Goal: Information Seeking & Learning: Compare options

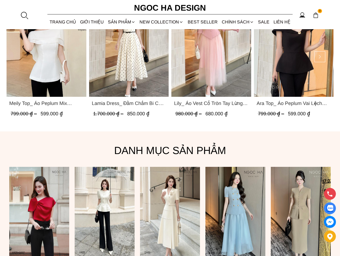
scroll to position [245, 0]
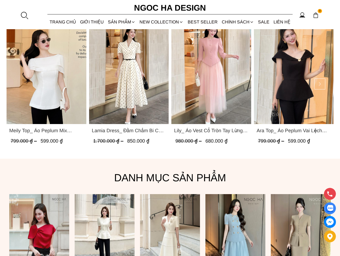
click at [49, 91] on img "Product image - Meily Top_ Áo Peplum Mix Choàng Vai Vải Tơ Màu Trắng A1086" at bounding box center [47, 71] width 80 height 106
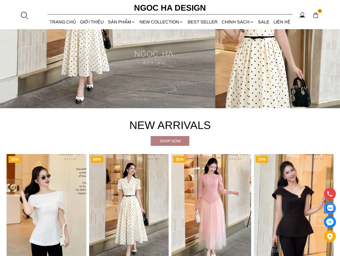
scroll to position [0, 0]
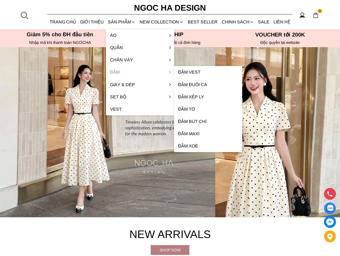
click at [117, 70] on link "Đầm" at bounding box center [140, 72] width 68 height 12
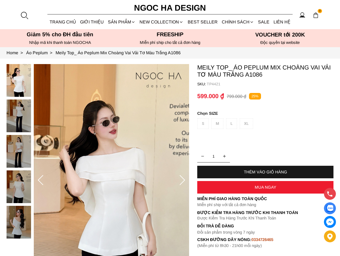
click at [14, 151] on img at bounding box center [19, 151] width 24 height 33
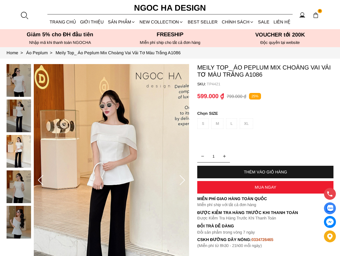
click at [19, 118] on img at bounding box center [19, 115] width 24 height 33
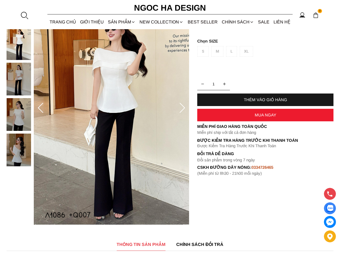
scroll to position [82, 0]
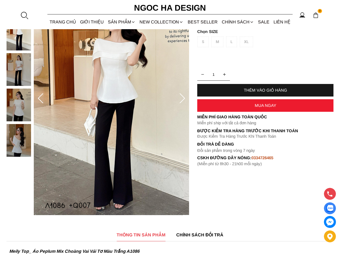
click at [23, 159] on div at bounding box center [20, 98] width 27 height 232
click at [20, 142] on img at bounding box center [19, 140] width 24 height 33
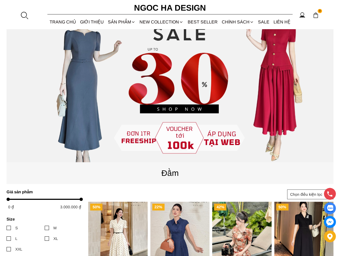
scroll to position [73, 0]
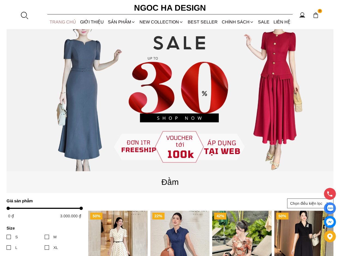
click at [72, 21] on link "TRANG CHỦ" at bounding box center [62, 22] width 30 height 14
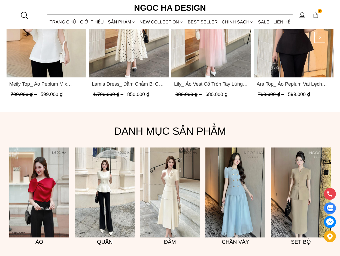
scroll to position [354, 0]
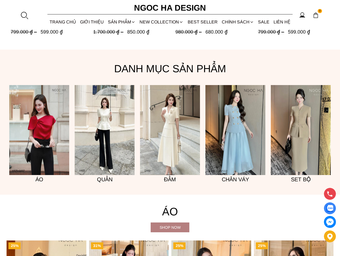
click at [48, 126] on img at bounding box center [39, 130] width 60 height 90
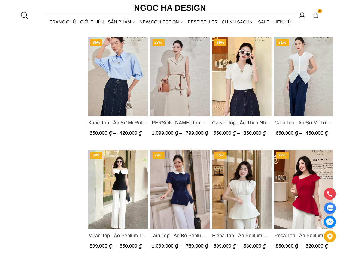
scroll to position [490, 0]
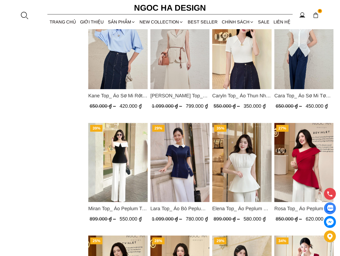
click at [109, 180] on img "Product image - Miran Top_ Áo Peplum Trễ Vai Phối Trắng Đen A1069" at bounding box center [117, 162] width 59 height 79
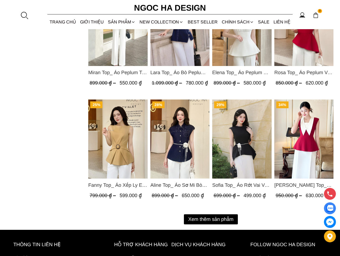
scroll to position [626, 0]
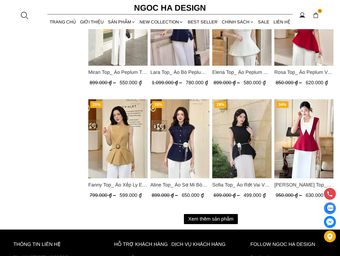
click at [220, 215] on button "Xem thêm sản phẩm" at bounding box center [211, 219] width 54 height 10
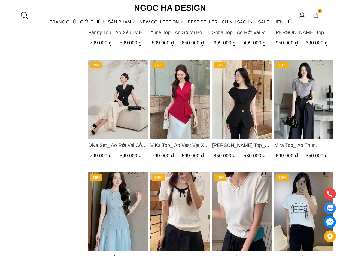
scroll to position [871, 0]
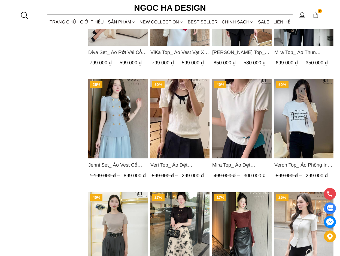
click at [118, 143] on img "Product image - Jenni Set_ Áo Vest Cổ Tròn Đính Cúc, Chân Váy Tơ Màu Xanh A1051…" at bounding box center [117, 118] width 59 height 79
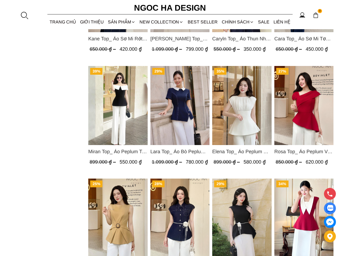
scroll to position [547, 0]
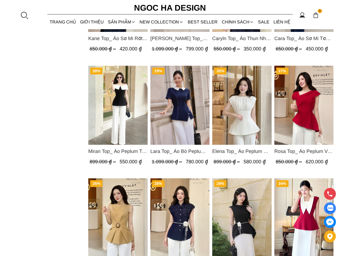
click at [307, 143] on img "Product image - Rosa Top_ Áo Peplum Vai Lệch Xếp Ly Màu Đỏ A1064" at bounding box center [303, 105] width 59 height 79
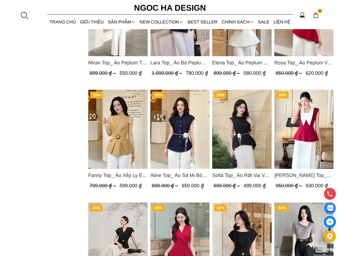
scroll to position [602, 0]
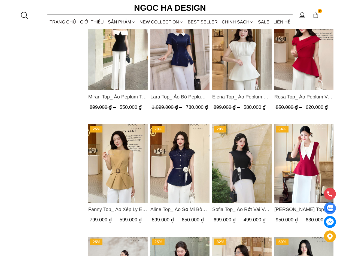
click at [123, 81] on img "Product image - Miran Top_ Áo Peplum Trễ Vai Phối Trắng Đen A1069" at bounding box center [117, 50] width 59 height 79
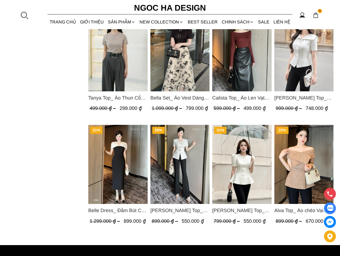
scroll to position [1064, 0]
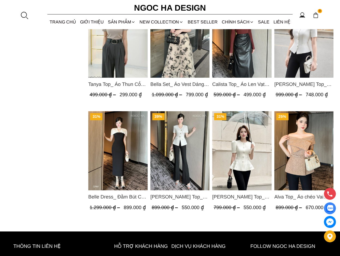
click at [193, 194] on span "Amy Top_ Áo Vạt Chéo Đính 3 Cúc Tay Cộc Màu Trắng A934" at bounding box center [179, 197] width 59 height 8
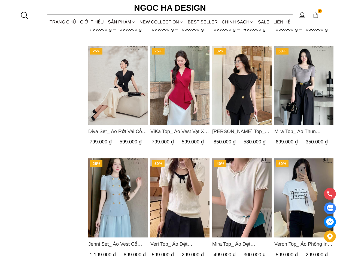
scroll to position [683, 0]
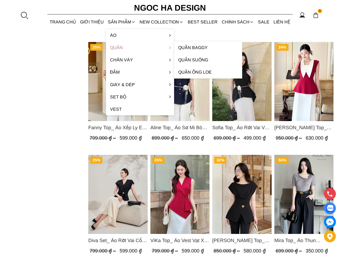
click at [122, 47] on link "Quần" at bounding box center [140, 47] width 68 height 12
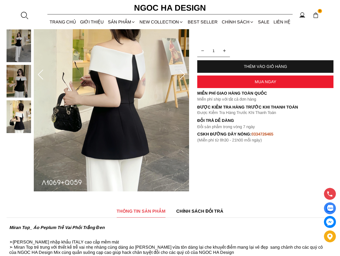
scroll to position [82, 0]
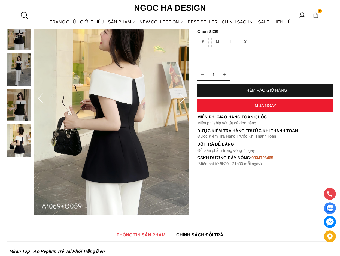
click at [22, 114] on img at bounding box center [19, 104] width 24 height 33
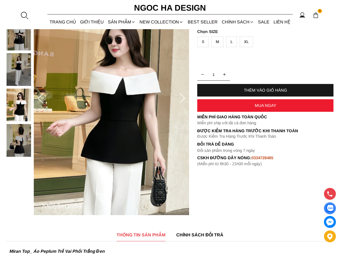
click at [20, 132] on div at bounding box center [20, 70] width 27 height 177
click at [24, 136] on img at bounding box center [19, 140] width 24 height 33
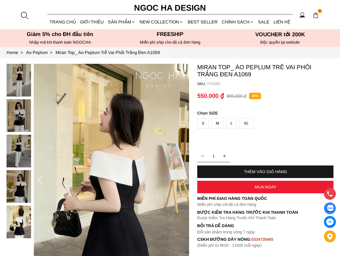
scroll to position [0, 0]
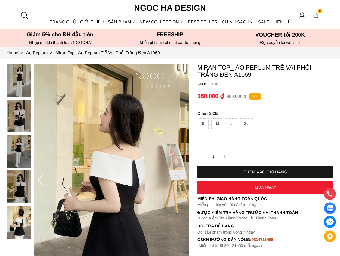
click at [22, 104] on img at bounding box center [19, 115] width 24 height 33
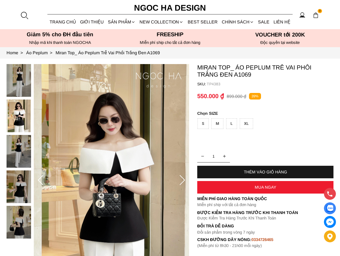
click at [21, 87] on img at bounding box center [19, 80] width 24 height 33
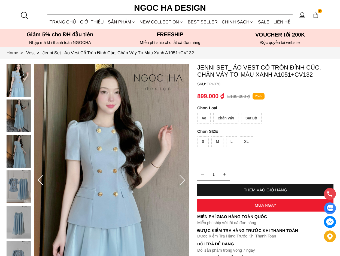
click at [249, 119] on div "Set Bộ" at bounding box center [251, 118] width 20 height 11
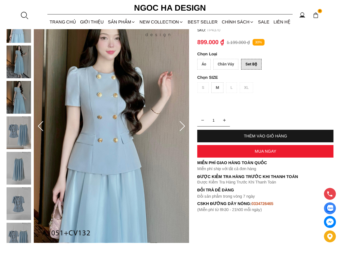
scroll to position [54, 0]
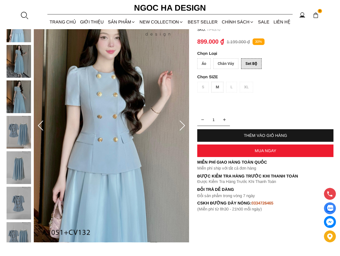
click at [231, 64] on div "Chân Váy" at bounding box center [225, 63] width 25 height 11
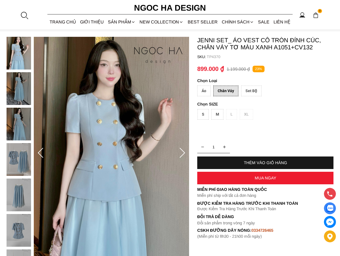
click at [204, 63] on container "899.000 ₫ 1.199.000 ₫ 23%" at bounding box center [265, 68] width 136 height 13
click at [201, 90] on div "Áo" at bounding box center [203, 90] width 13 height 11
click at [227, 91] on div "Chân Váy" at bounding box center [225, 90] width 25 height 11
click at [209, 93] on div "Áo" at bounding box center [203, 90] width 13 height 11
click at [221, 91] on div "Chân Váy" at bounding box center [225, 90] width 25 height 11
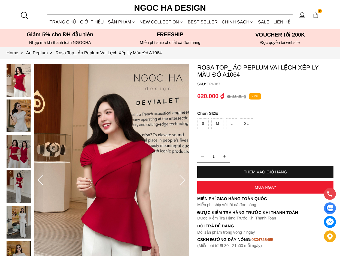
click at [205, 122] on div "S" at bounding box center [202, 123] width 11 height 11
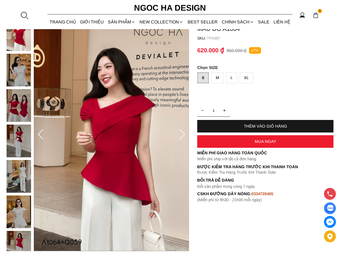
scroll to position [54, 0]
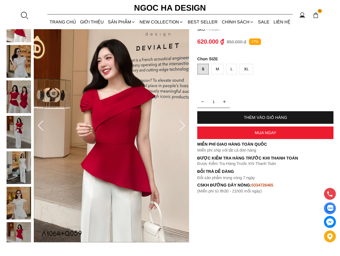
click at [22, 90] on img at bounding box center [19, 96] width 24 height 33
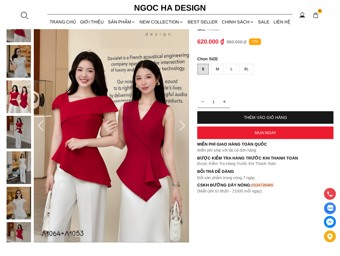
click at [16, 127] on img at bounding box center [19, 132] width 24 height 33
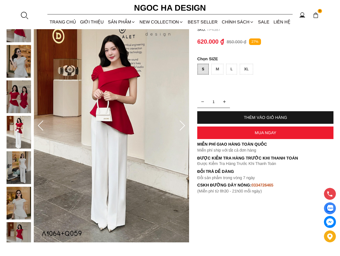
click at [15, 167] on img at bounding box center [19, 167] width 24 height 33
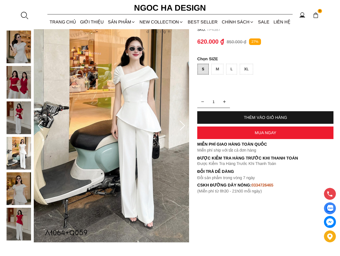
scroll to position [82, 0]
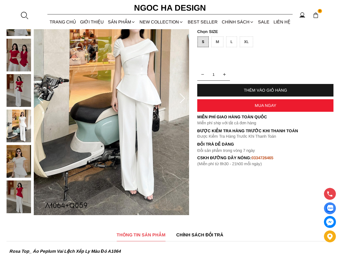
click at [11, 191] on img at bounding box center [19, 196] width 24 height 33
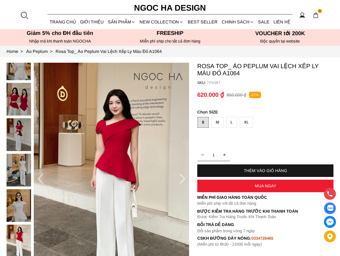
scroll to position [0, 0]
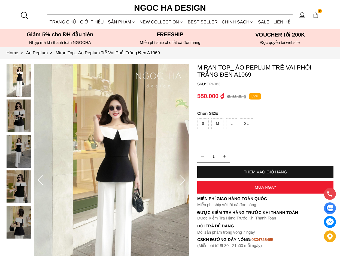
click at [23, 134] on div at bounding box center [20, 152] width 27 height 177
click at [19, 115] on img at bounding box center [19, 115] width 24 height 33
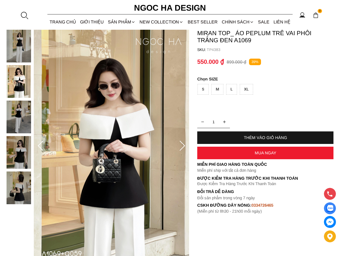
scroll to position [54, 0]
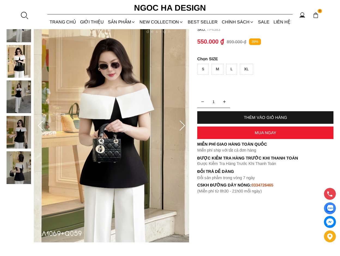
click at [16, 150] on div at bounding box center [20, 98] width 27 height 177
click at [22, 148] on img at bounding box center [19, 132] width 24 height 33
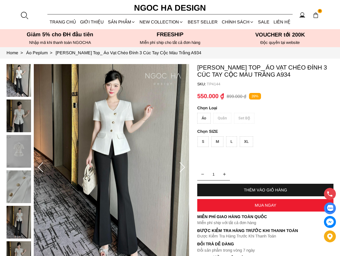
click at [222, 120] on div "Áo Quần Set Bộ" at bounding box center [265, 119] width 136 height 13
click at [22, 121] on img at bounding box center [19, 115] width 24 height 33
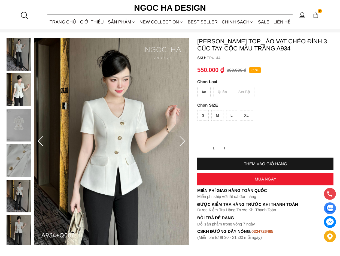
scroll to position [27, 0]
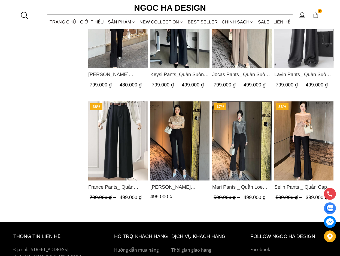
scroll to position [435, 0]
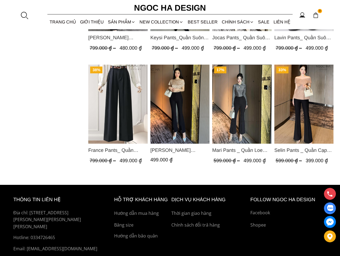
click at [188, 150] on span "[PERSON_NAME] [PERSON_NAME] Cạp [PERSON_NAME] Xẻ [PERSON_NAME] 2 [PERSON_NAME] …" at bounding box center [179, 150] width 59 height 8
click at [240, 150] on span "Mari Pants _ Quần Loe Gân Nổi 2 Màu Đen, Trắng - Q015" at bounding box center [241, 150] width 59 height 8
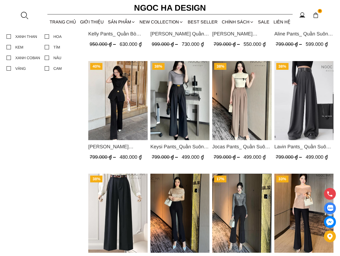
scroll to position [463, 0]
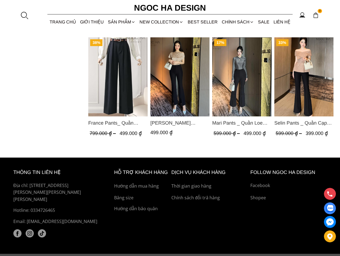
click at [313, 121] on span "Selin Pants _ Quần Cạp Cao Xếp Ly Giữa 2 màu Đen, Cam - Q007" at bounding box center [303, 123] width 59 height 8
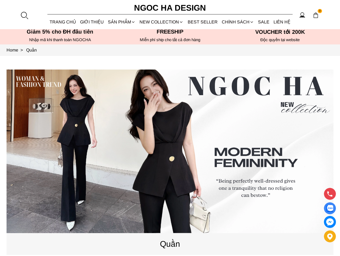
scroll to position [0, 0]
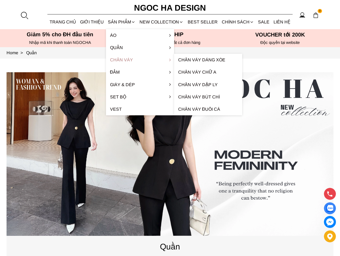
click at [121, 57] on link "Chân váy" at bounding box center [140, 60] width 68 height 12
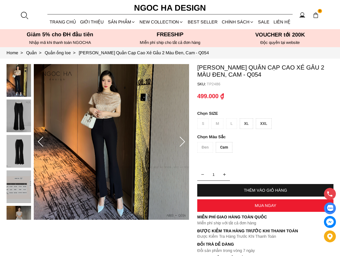
click at [21, 157] on img at bounding box center [19, 151] width 24 height 33
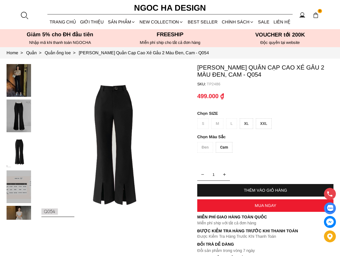
click at [13, 124] on img at bounding box center [19, 115] width 24 height 33
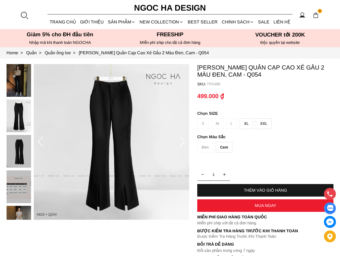
click at [23, 77] on img at bounding box center [19, 80] width 24 height 33
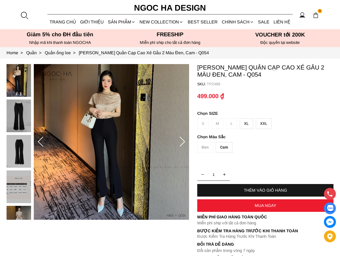
click at [224, 148] on div "Cam" at bounding box center [224, 147] width 17 height 11
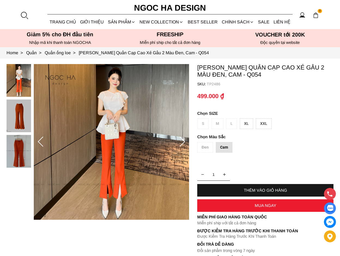
click at [207, 148] on div "Đen Cam" at bounding box center [265, 148] width 136 height 13
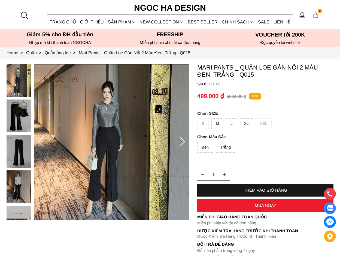
click at [210, 145] on div "Đen" at bounding box center [205, 147] width 16 height 11
click at [232, 145] on div "Trắng" at bounding box center [225, 147] width 19 height 11
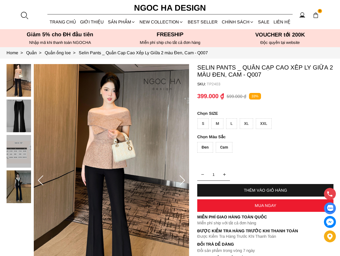
click at [206, 146] on div "Đen" at bounding box center [205, 147] width 16 height 11
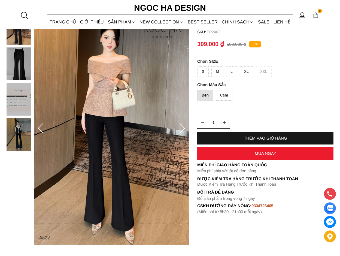
scroll to position [54, 0]
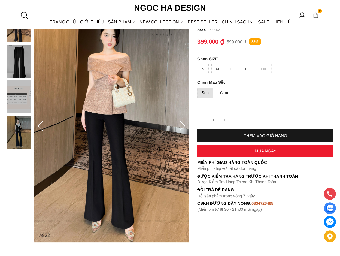
click at [25, 134] on img at bounding box center [19, 132] width 24 height 33
click at [24, 94] on img at bounding box center [19, 96] width 24 height 33
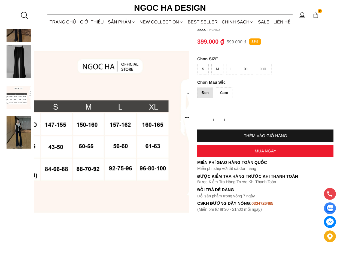
click at [7, 43] on div at bounding box center [20, 81] width 27 height 142
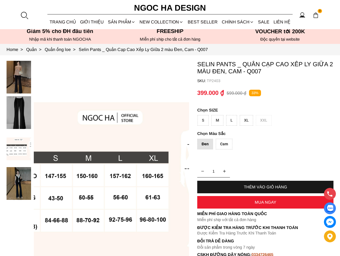
scroll to position [0, 0]
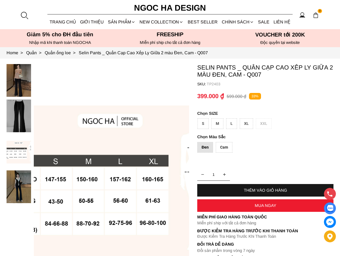
click at [20, 91] on img at bounding box center [19, 80] width 24 height 33
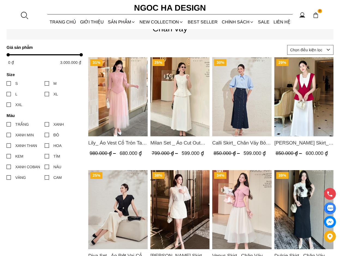
scroll to position [408, 0]
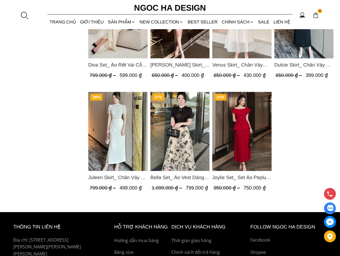
click at [249, 176] on span "Joylie Set_ Set Áo Peplum Vai Lệch, Chân Váy Dập Ly Màu Đỏ A956, CV120" at bounding box center [241, 177] width 59 height 8
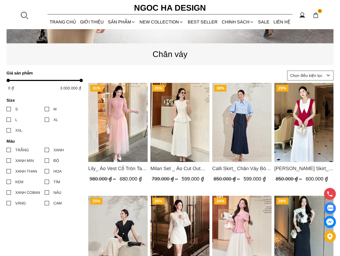
scroll to position [191, 0]
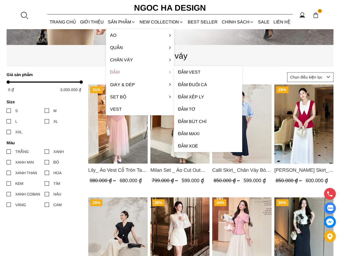
click at [116, 73] on link "Đầm" at bounding box center [140, 72] width 68 height 12
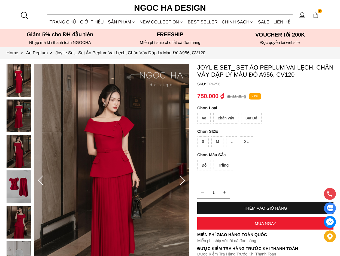
click at [252, 116] on div "Set Đỏ" at bounding box center [251, 118] width 20 height 11
click at [225, 116] on div "Chân Váy" at bounding box center [225, 118] width 25 height 11
click at [227, 117] on div "Chân Váy" at bounding box center [225, 118] width 25 height 11
click at [206, 118] on div "Áo" at bounding box center [203, 118] width 13 height 11
click at [224, 121] on div "Chân Váy" at bounding box center [225, 118] width 25 height 11
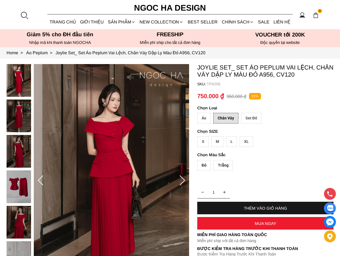
click at [250, 119] on div "Set Đỏ" at bounding box center [251, 118] width 20 height 11
click at [203, 165] on div "Đỏ" at bounding box center [204, 165] width 14 height 11
click at [203, 141] on div "S" at bounding box center [202, 141] width 11 height 11
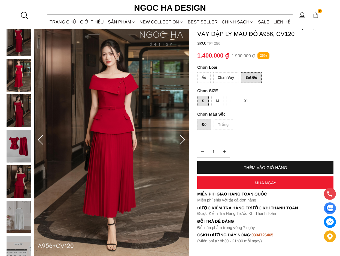
scroll to position [27, 0]
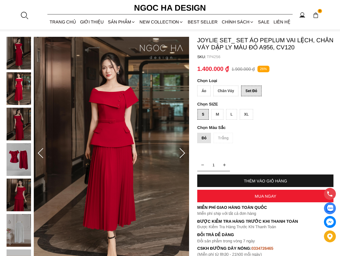
click at [20, 160] on img at bounding box center [19, 159] width 24 height 33
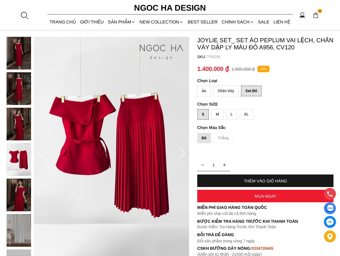
click at [17, 116] on img at bounding box center [19, 124] width 24 height 33
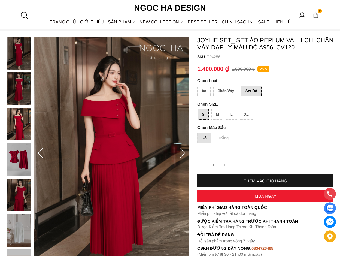
click at [17, 91] on img at bounding box center [19, 88] width 24 height 33
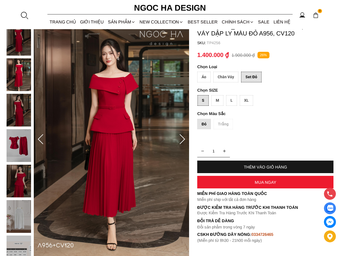
scroll to position [82, 0]
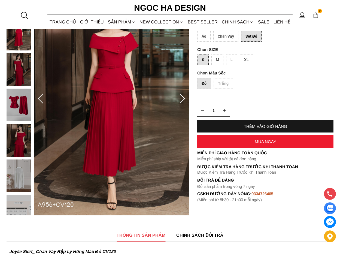
click at [23, 178] on img at bounding box center [19, 175] width 24 height 33
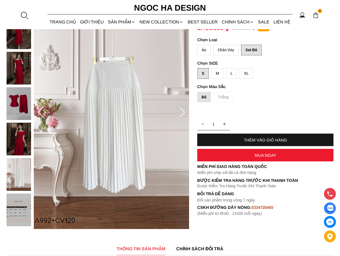
scroll to position [54, 0]
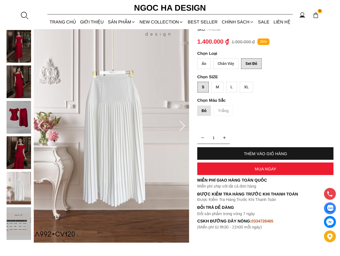
click at [23, 151] on img at bounding box center [19, 152] width 24 height 33
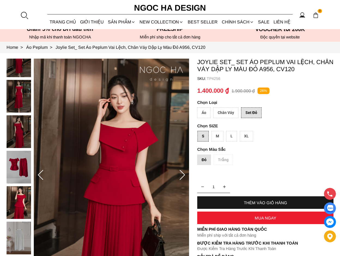
scroll to position [0, 0]
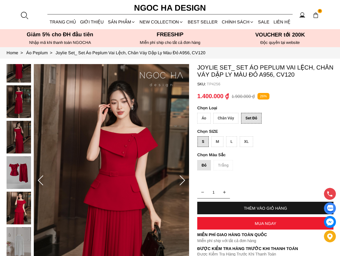
click at [22, 108] on img at bounding box center [19, 101] width 24 height 33
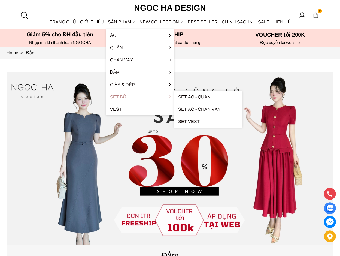
click at [121, 98] on link "Set Bộ" at bounding box center [140, 97] width 68 height 12
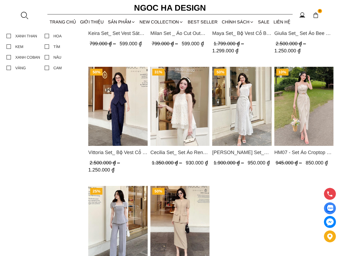
scroll to position [327, 0]
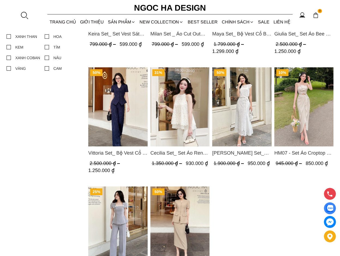
click at [127, 154] on span "Vittoria Set_ Bộ Vest Cổ V Quần Suông Kẻ Sọc BQ013" at bounding box center [117, 153] width 59 height 8
click at [184, 149] on span "Cecilia Set_ Set Áo Ren Cổ Yếm Quần Suông Màu Kem BQ015" at bounding box center [179, 153] width 59 height 8
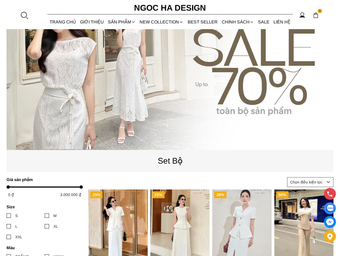
scroll to position [82, 0]
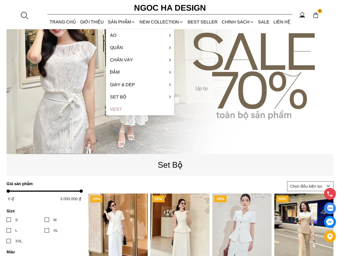
click at [119, 109] on link "Vest" at bounding box center [140, 109] width 68 height 12
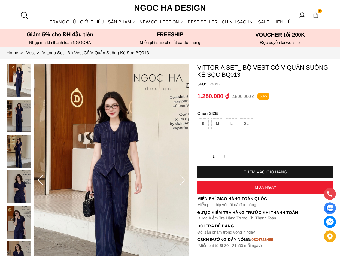
click at [205, 121] on div "S" at bounding box center [202, 123] width 11 height 11
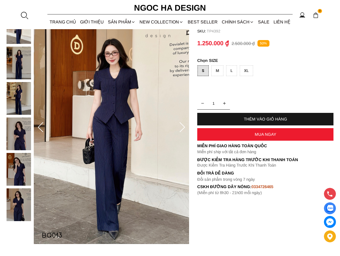
scroll to position [54, 0]
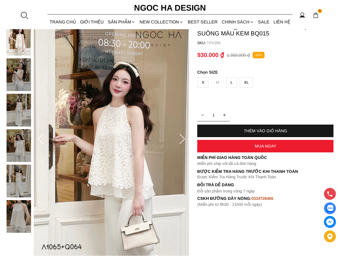
click at [19, 160] on div at bounding box center [20, 129] width 27 height 212
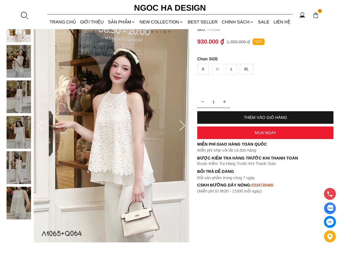
click at [19, 174] on img at bounding box center [19, 167] width 24 height 33
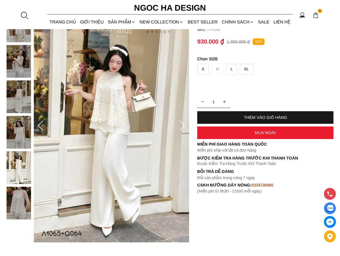
click at [19, 192] on img at bounding box center [19, 202] width 24 height 33
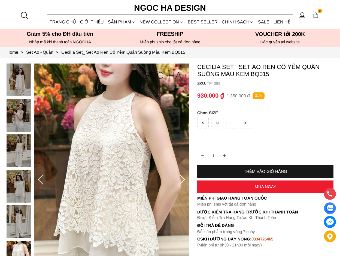
scroll to position [0, 0]
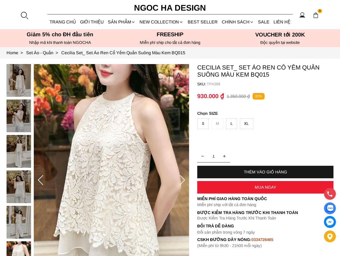
click at [27, 85] on img at bounding box center [19, 80] width 24 height 33
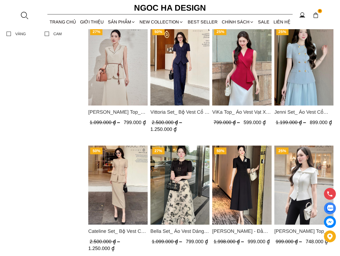
scroll to position [191, 0]
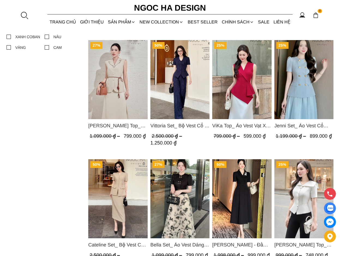
click at [314, 126] on span "Jenni Set_ Áo Vest Cổ Tròn Đính Cúc, Chân Váy Tơ Màu Xanh A1051+CV132" at bounding box center [303, 126] width 59 height 8
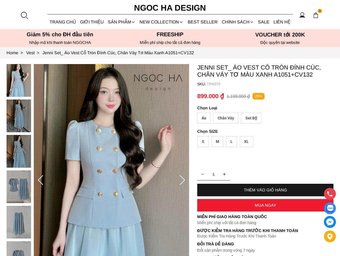
click at [253, 119] on div "Set Bộ" at bounding box center [251, 118] width 20 height 11
click at [216, 142] on div "M" at bounding box center [217, 141] width 12 height 11
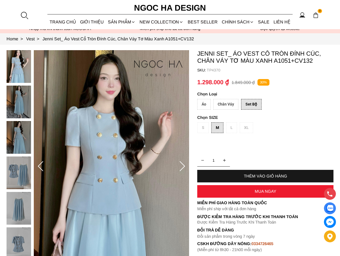
scroll to position [27, 0]
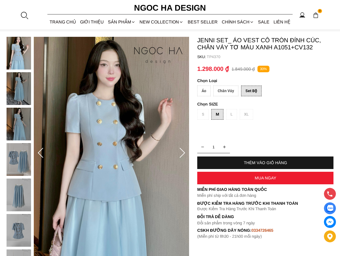
drag, startPoint x: 20, startPoint y: 131, endPoint x: 19, endPoint y: 146, distance: 15.3
click at [19, 133] on div at bounding box center [20, 178] width 27 height 283
click at [19, 153] on img at bounding box center [19, 159] width 24 height 33
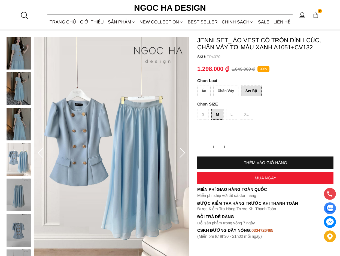
click at [16, 174] on div at bounding box center [20, 178] width 27 height 283
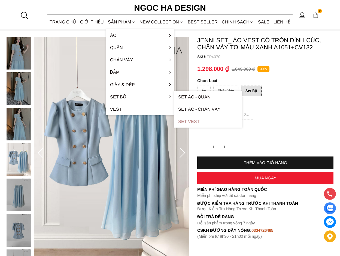
click at [193, 121] on link "Set Vest" at bounding box center [208, 121] width 68 height 12
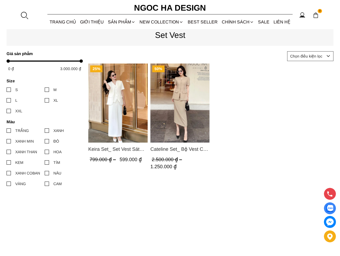
click at [180, 148] on span "Cateline Set_ Bộ Vest Cổ V Đính Cúc Nhí Chân Váy Bút Chì BJ127" at bounding box center [179, 149] width 59 height 8
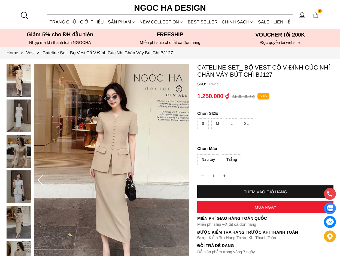
click at [210, 158] on div "Nâu tây" at bounding box center [208, 159] width 22 height 11
click at [202, 122] on div "S" at bounding box center [202, 123] width 11 height 11
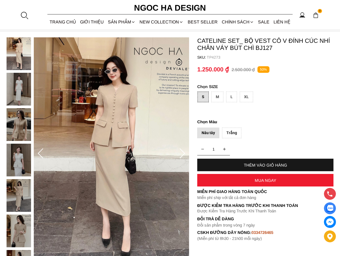
scroll to position [27, 0]
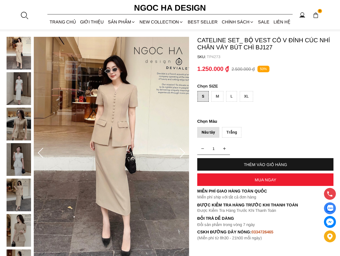
click at [20, 227] on img at bounding box center [19, 230] width 24 height 33
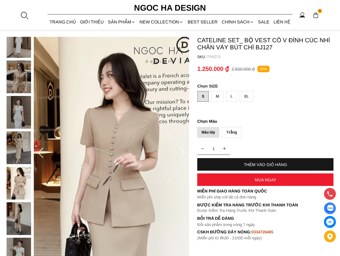
click at [26, 143] on img at bounding box center [19, 147] width 24 height 33
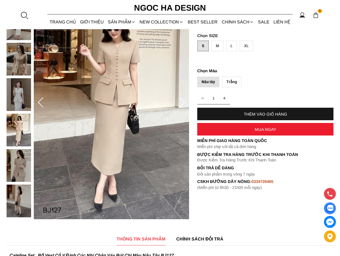
scroll to position [82, 0]
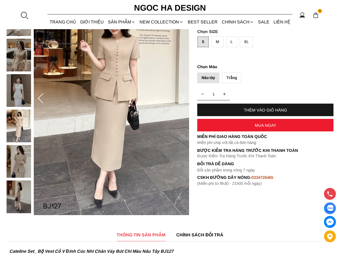
click at [18, 193] on img at bounding box center [19, 196] width 24 height 33
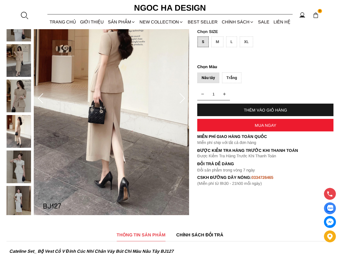
scroll to position [54, 0]
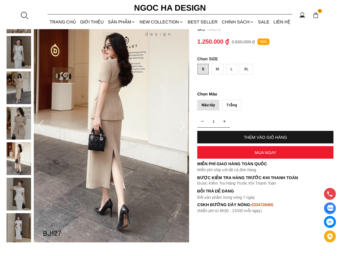
click at [23, 160] on img at bounding box center [19, 158] width 24 height 33
click at [20, 128] on img at bounding box center [19, 123] width 24 height 33
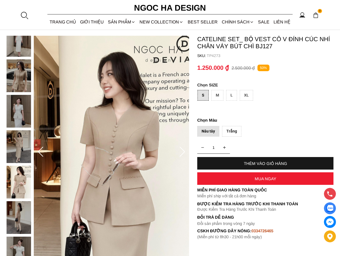
scroll to position [27, 0]
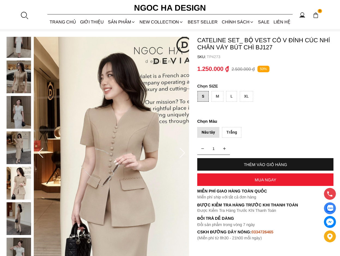
click at [12, 81] on img at bounding box center [19, 76] width 24 height 33
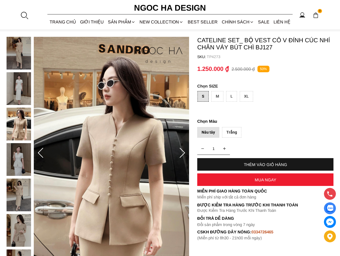
scroll to position [0, 0]
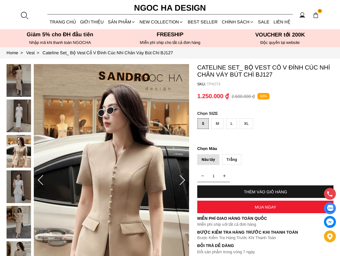
click at [14, 86] on img at bounding box center [19, 80] width 24 height 33
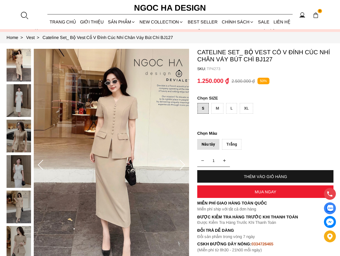
scroll to position [54, 0]
